Goal: Navigation & Orientation: Find specific page/section

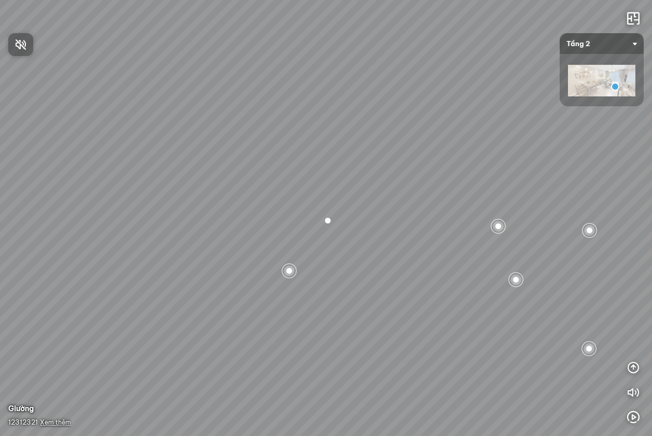
drag, startPoint x: 406, startPoint y: 329, endPoint x: 376, endPoint y: 285, distance: 54.1
click at [376, 285] on div at bounding box center [326, 218] width 652 height 436
drag, startPoint x: 344, startPoint y: 339, endPoint x: 334, endPoint y: 253, distance: 86.1
click at [334, 253] on div "Location Polygon 10 km Brand Polygon Product Polygon 1.000 USD Facility Polygon" at bounding box center [326, 218] width 652 height 436
drag, startPoint x: 375, startPoint y: 342, endPoint x: 315, endPoint y: 355, distance: 61.1
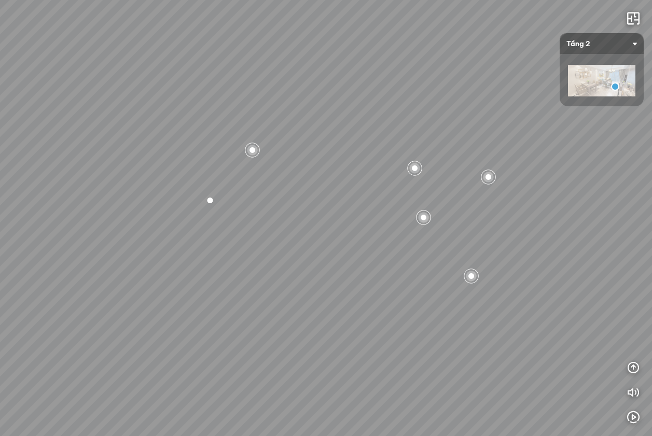
click at [316, 355] on div "Location Polygon 10 km Brand Polygon Product Polygon 1.000 USD Facility Polygon" at bounding box center [326, 218] width 652 height 436
click at [634, 365] on icon "button" at bounding box center [633, 367] width 12 height 12
click at [635, 321] on icon "button" at bounding box center [633, 318] width 12 height 12
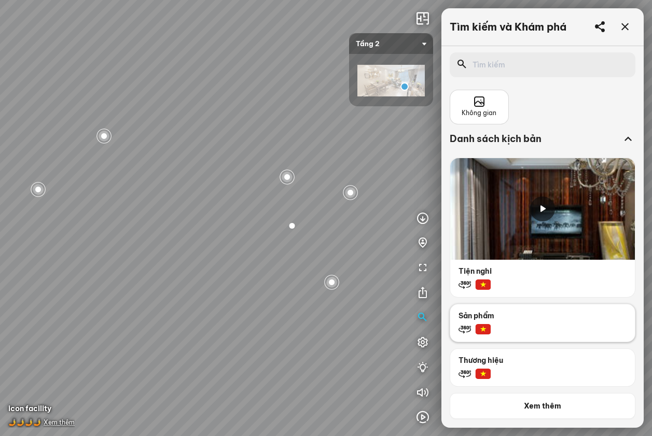
click at [523, 309] on p "Sản phẩm" at bounding box center [542, 312] width 185 height 17
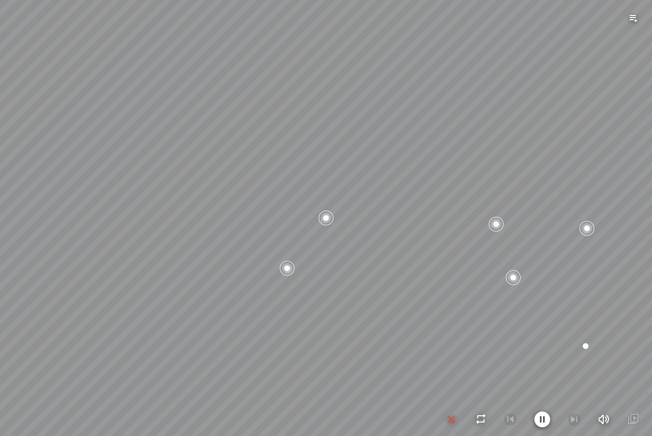
click at [450, 419] on icon "button" at bounding box center [451, 419] width 12 height 12
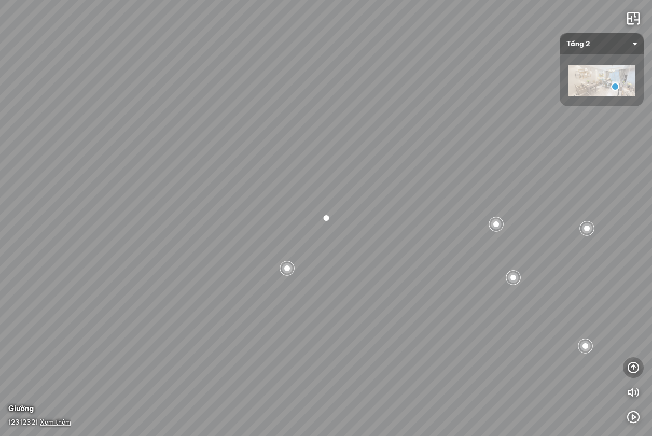
click at [634, 373] on icon "button" at bounding box center [633, 367] width 12 height 12
click at [628, 310] on button "button" at bounding box center [633, 317] width 21 height 21
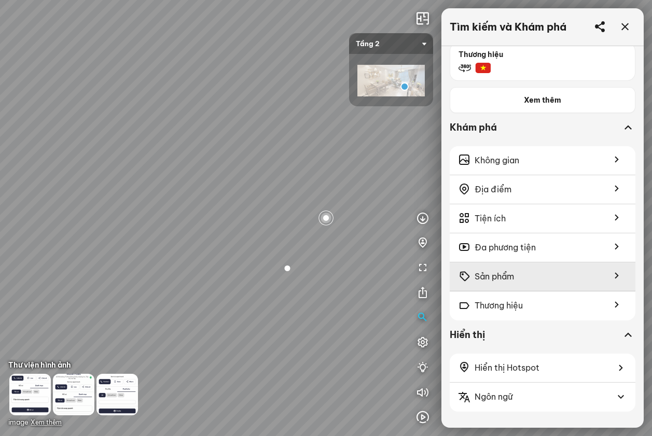
scroll to position [311, 0]
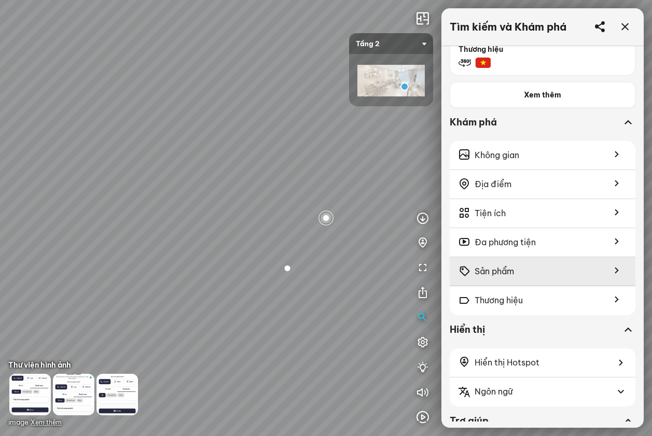
click at [520, 262] on div "Sản phẩm" at bounding box center [542, 271] width 186 height 29
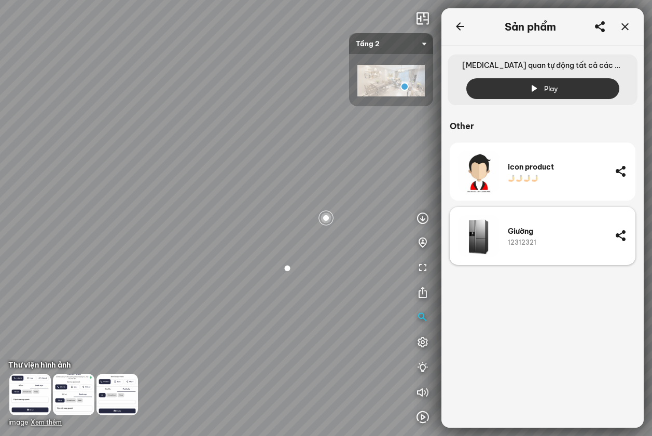
click at [544, 240] on div "12312321" at bounding box center [557, 242] width 99 height 9
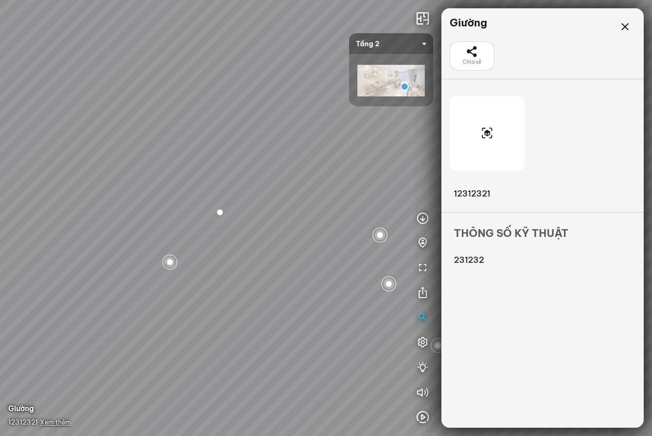
click at [500, 143] on div at bounding box center [486, 133] width 75 height 75
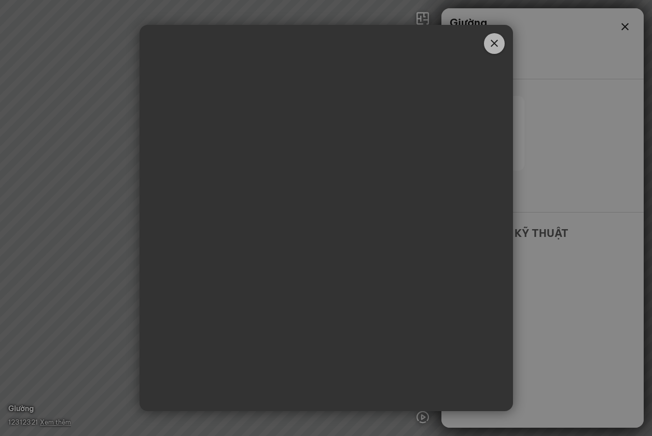
drag, startPoint x: 370, startPoint y: 246, endPoint x: 298, endPoint y: 184, distance: 95.5
click at [296, 184] on div "https://cdn3.clik.vn/clikvirtualtour/prod/info/model3d/1181/Hay_Can_2_Seate_LN2…" at bounding box center [325, 218] width 373 height 231
drag, startPoint x: 301, startPoint y: 187, endPoint x: 318, endPoint y: 203, distance: 24.2
click at [315, 202] on div "https://cdn3.clik.vn/clikvirtualtour/prod/info/model3d/1181/Hay_Can_2_Seate_LN2…" at bounding box center [325, 218] width 373 height 231
drag, startPoint x: 308, startPoint y: 243, endPoint x: 376, endPoint y: 278, distance: 76.1
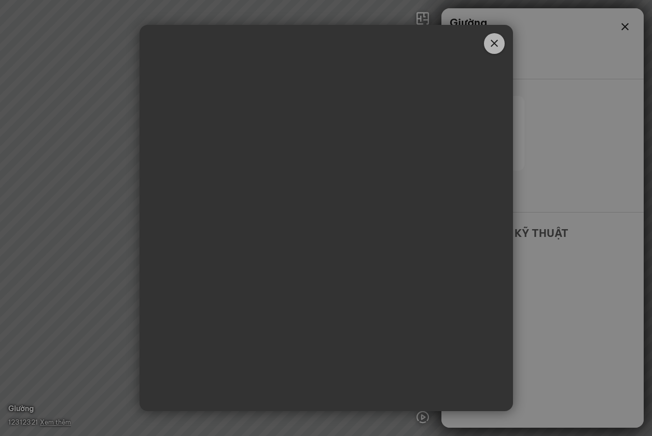
click at [373, 278] on div "https://cdn3.clik.vn/clikvirtualtour/prod/info/model3d/1181/Hay_Can_2_Seate_LN2…" at bounding box center [325, 218] width 373 height 231
click at [111, 241] on div at bounding box center [326, 218] width 652 height 436
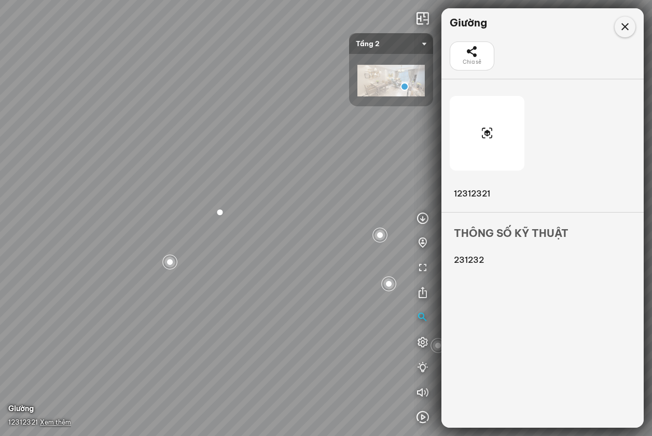
click at [628, 29] on icon at bounding box center [625, 27] width 12 height 12
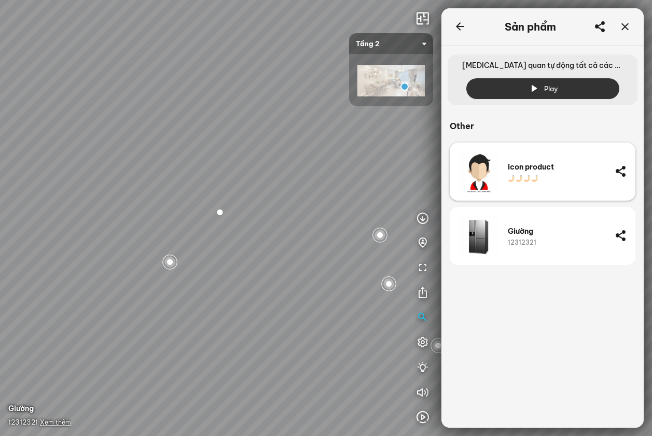
click at [544, 166] on div "icon product" at bounding box center [557, 166] width 99 height 9
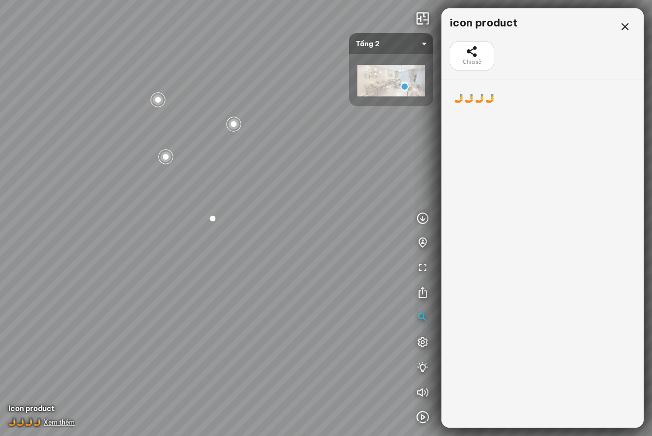
click at [477, 97] on p "🤳🤳🤳🤳" at bounding box center [542, 98] width 177 height 12
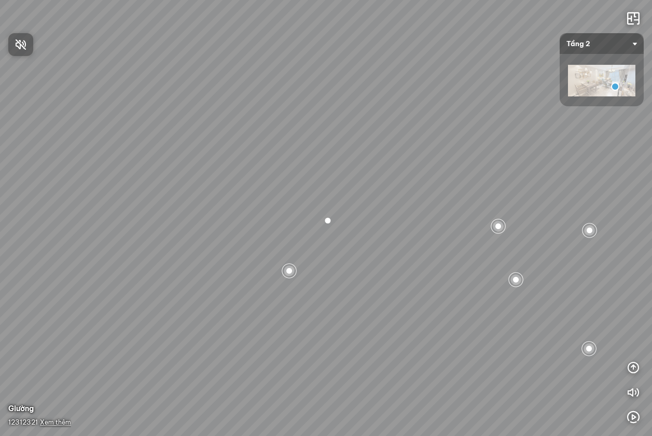
click at [59, 423] on div at bounding box center [326, 218] width 652 height 436
click at [47, 423] on span "Xem thêm" at bounding box center [55, 422] width 31 height 8
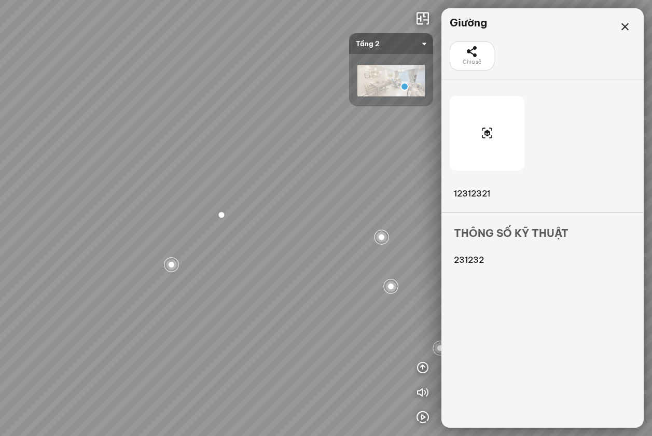
click at [481, 138] on div at bounding box center [486, 133] width 75 height 75
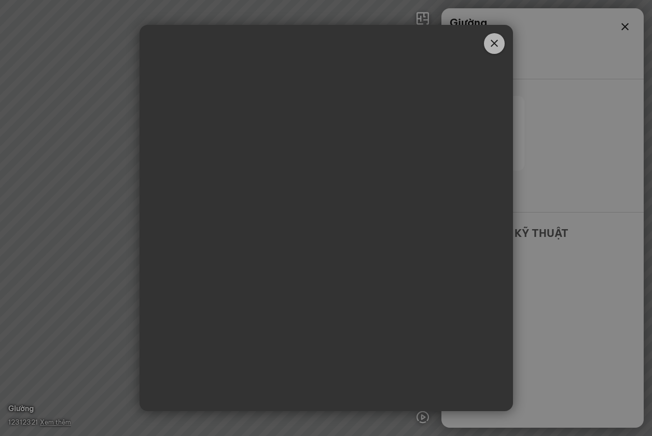
drag, startPoint x: 374, startPoint y: 228, endPoint x: 394, endPoint y: 227, distance: 19.2
click at [394, 227] on div "https://cdn3.clik.vn/clikvirtualtour/prod/info/model3d/1181/Hay_Can_2_Seate_LN2…" at bounding box center [325, 218] width 373 height 231
drag, startPoint x: 321, startPoint y: 240, endPoint x: 415, endPoint y: 185, distance: 108.6
click at [372, 222] on div "https://cdn3.clik.vn/clikvirtualtour/prod/info/model3d/1181/Hay_Can_2_Seate_LN2…" at bounding box center [325, 218] width 373 height 231
click at [497, 46] on icon "Close" at bounding box center [494, 43] width 12 height 12
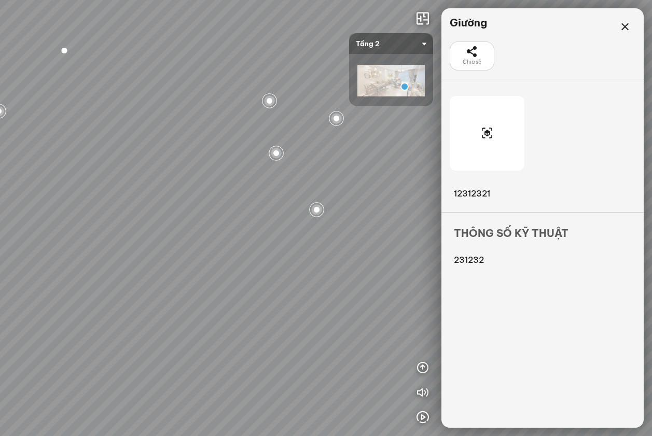
drag, startPoint x: 310, startPoint y: 270, endPoint x: 143, endPoint y: 85, distance: 249.2
click at [143, 85] on div "Location Polygon 10 km Brand Polygon Product Polygon 1.000 USD Facility Polygon" at bounding box center [326, 218] width 652 height 436
drag, startPoint x: 283, startPoint y: 145, endPoint x: 95, endPoint y: 162, distance: 188.5
click at [95, 162] on div "Location Polygon 10 km Brand Polygon Product Polygon 1.000 USD Facility Polygon" at bounding box center [326, 218] width 652 height 436
drag, startPoint x: 304, startPoint y: 215, endPoint x: 91, endPoint y: 176, distance: 216.0
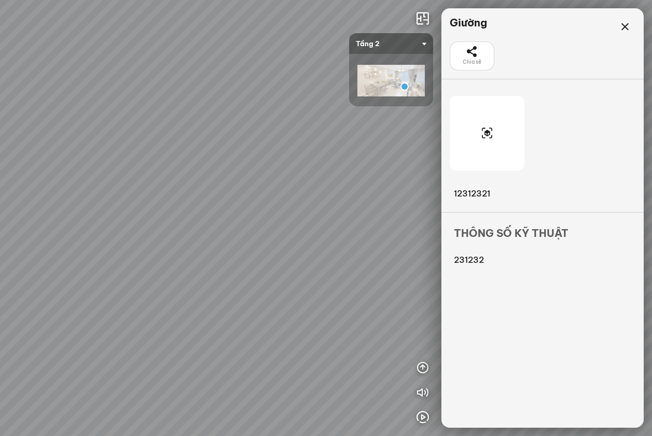
click at [103, 177] on div "Location Polygon 10 km Brand Polygon Product Polygon 1.000 USD Facility Polygon" at bounding box center [326, 218] width 652 height 436
drag, startPoint x: 274, startPoint y: 207, endPoint x: 66, endPoint y: 178, distance: 209.9
click at [91, 182] on div "Location Polygon 10 km Brand Polygon Product Polygon 1.000 USD Facility Polygon" at bounding box center [326, 218] width 652 height 436
drag, startPoint x: 300, startPoint y: 158, endPoint x: 276, endPoint y: 246, distance: 91.8
click at [276, 246] on div "Location Polygon 10 km Brand Polygon Product Polygon 1.000 USD Facility Polygon" at bounding box center [326, 218] width 652 height 436
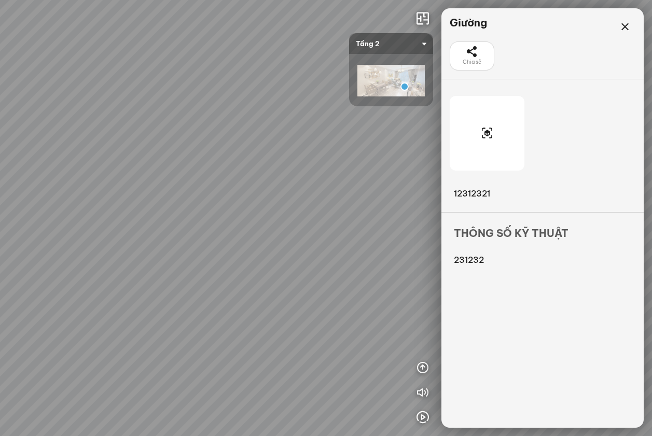
drag, startPoint x: 397, startPoint y: 172, endPoint x: 236, endPoint y: 207, distance: 164.5
click at [236, 207] on div "Location Polygon 10 km Brand Polygon Product Polygon 1.000 USD Facility Polygon" at bounding box center [326, 218] width 652 height 436
drag, startPoint x: 296, startPoint y: 184, endPoint x: 209, endPoint y: 265, distance: 118.5
click at [209, 264] on div "Location Polygon 10 km Brand Polygon Product Polygon 1.000 USD Facility Polygon" at bounding box center [326, 218] width 652 height 436
drag, startPoint x: 260, startPoint y: 148, endPoint x: 221, endPoint y: 160, distance: 40.8
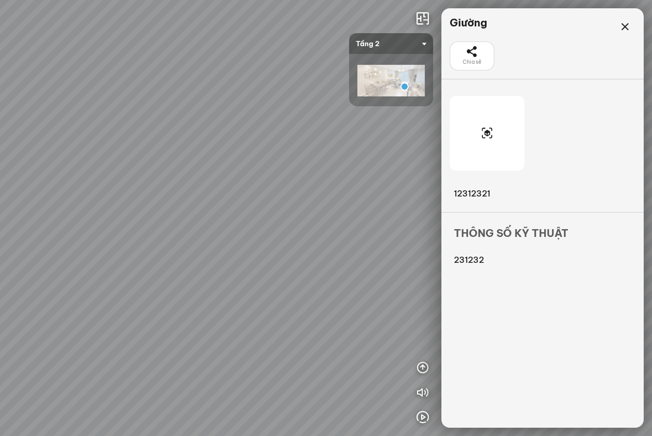
click at [218, 147] on div "Location Polygon 10 km Brand Polygon Product Polygon 1.000 USD Facility Polygon" at bounding box center [326, 218] width 652 height 436
drag, startPoint x: 249, startPoint y: 226, endPoint x: 127, endPoint y: 208, distance: 124.1
click at [127, 208] on div "Location Polygon 10 km Brand Polygon Product Polygon 1.000 USD Facility Polygon" at bounding box center [326, 218] width 652 height 436
drag, startPoint x: 226, startPoint y: 312, endPoint x: 171, endPoint y: 50, distance: 268.0
click at [154, 69] on div "Location Polygon 10 km Brand Polygon Product Polygon 1.000 USD Facility Polygon" at bounding box center [326, 218] width 652 height 436
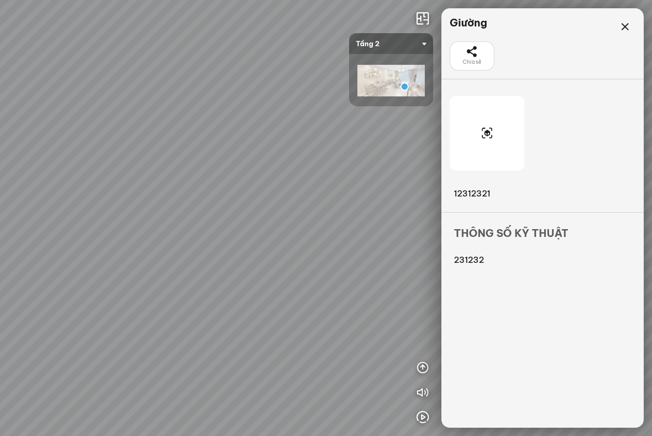
drag, startPoint x: 221, startPoint y: 247, endPoint x: 178, endPoint y: 304, distance: 71.9
click at [180, 286] on div "Location Polygon 10 km Brand Polygon Product Polygon 1.000 USD Facility Polygon" at bounding box center [326, 218] width 652 height 436
drag, startPoint x: 257, startPoint y: 158, endPoint x: 84, endPoint y: 262, distance: 202.4
click at [84, 262] on div "Location Polygon 10 km Brand Polygon Product Polygon 1.000 USD Facility Polygon" at bounding box center [326, 218] width 652 height 436
